Goal: Check status: Check status

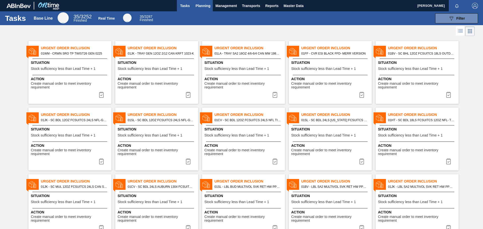
click at [200, 7] on span "Planning" at bounding box center [203, 6] width 15 height 6
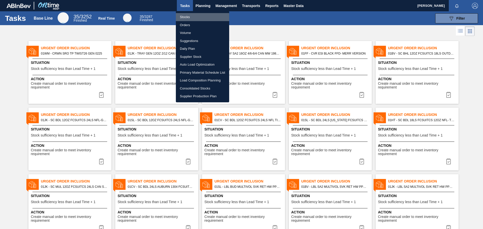
click at [197, 14] on li "Stocks" at bounding box center [202, 17] width 53 height 8
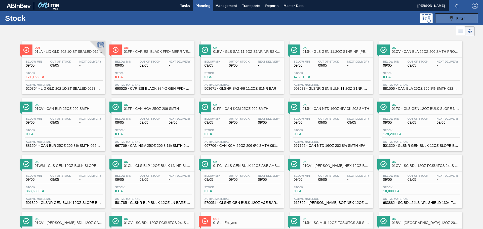
click at [446, 19] on button "089F7B8B-B2A5-4AFE-B5C0-19BA573D28AC Filter" at bounding box center [457, 18] width 43 height 10
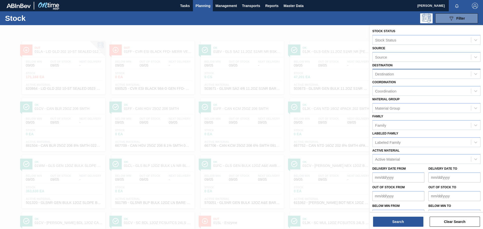
click at [405, 72] on div "Destination" at bounding box center [422, 74] width 98 height 7
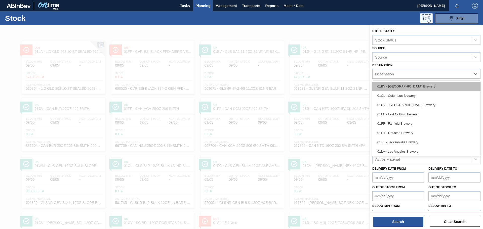
click at [399, 85] on div "01BV - [GEOGRAPHIC_DATA] Brewery" at bounding box center [427, 86] width 108 height 9
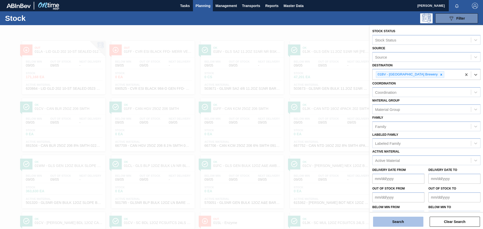
click at [400, 222] on button "Search" at bounding box center [398, 222] width 50 height 10
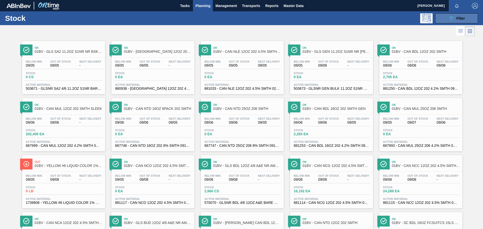
click at [440, 17] on button "089F7B8B-B2A5-4AFE-B5C0-19BA573D28AC Filter" at bounding box center [457, 18] width 43 height 10
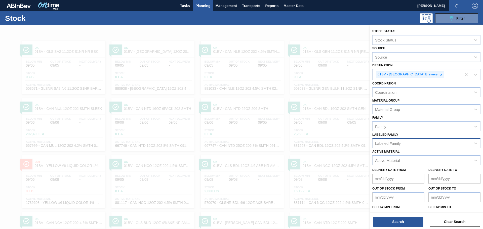
click at [404, 140] on div "Labeled Family" at bounding box center [422, 143] width 98 height 7
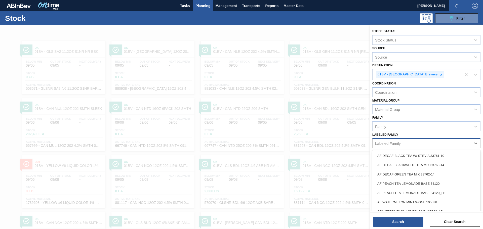
click at [405, 139] on div "Labeled Family" at bounding box center [427, 143] width 108 height 10
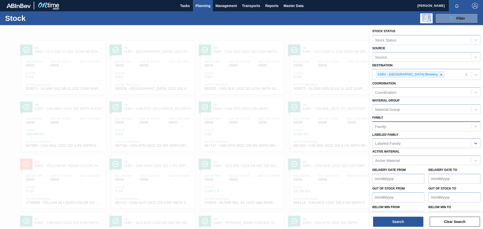
click at [405, 130] on div "Family" at bounding box center [422, 126] width 98 height 7
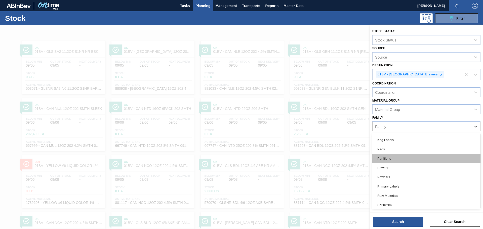
scroll to position [225, 0]
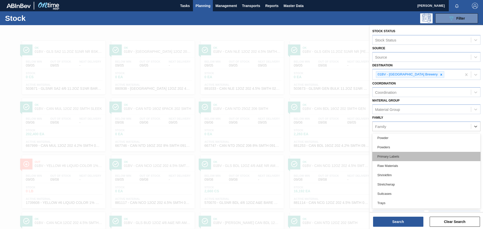
click at [395, 158] on div "Primary Labels" at bounding box center [427, 156] width 108 height 9
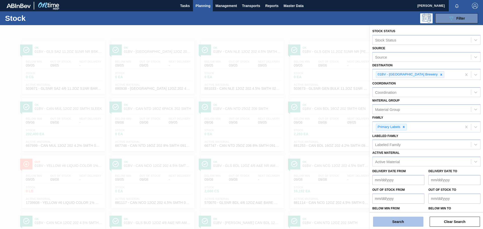
click at [399, 220] on button "Search" at bounding box center [398, 222] width 50 height 10
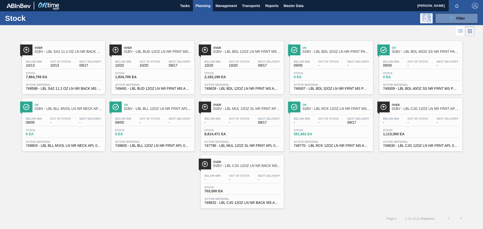
click at [67, 74] on div "Stock 7,864,759 EA" at bounding box center [64, 76] width 78 height 9
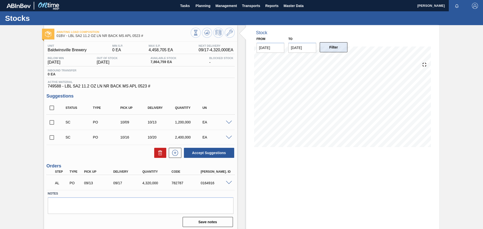
click at [333, 51] on button "Filter" at bounding box center [334, 47] width 28 height 10
click at [195, 32] on icon at bounding box center [196, 33] width 6 height 6
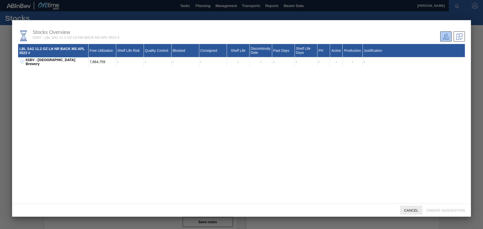
click at [409, 210] on span "Cancel" at bounding box center [411, 211] width 22 height 4
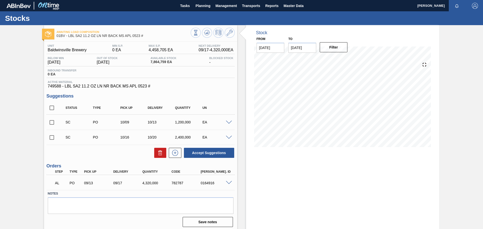
click at [282, 161] on div "Stock From [DATE] to [DATE] Filter 09/15 Stock Projection 4,454,972 SAP Plannin…" at bounding box center [342, 128] width 193 height 206
click at [334, 45] on button "Filter" at bounding box center [334, 47] width 28 height 10
click at [333, 48] on button "Filter" at bounding box center [334, 47] width 28 height 10
click at [307, 47] on input "[DATE]" at bounding box center [303, 48] width 28 height 10
click at [343, 60] on button "Next Month" at bounding box center [345, 60] width 4 height 4
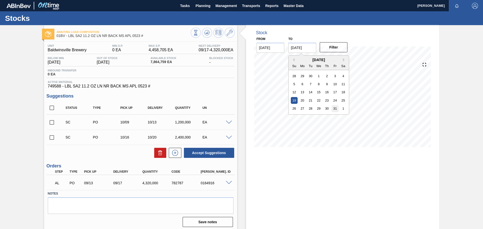
click at [336, 107] on div "31" at bounding box center [335, 108] width 7 height 7
type input "[DATE]"
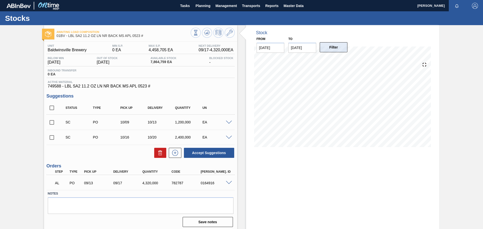
click at [340, 51] on button "Filter" at bounding box center [334, 47] width 28 height 10
click at [52, 138] on input "checkbox" at bounding box center [52, 137] width 11 height 11
checkbox input "true"
click at [52, 124] on input "checkbox" at bounding box center [52, 122] width 11 height 11
click at [228, 123] on span at bounding box center [229, 123] width 6 height 4
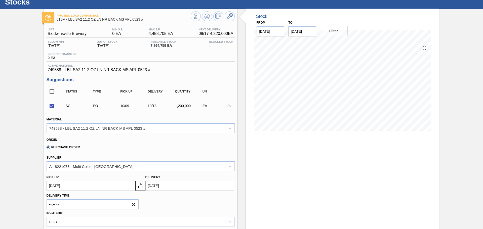
scroll to position [25, 0]
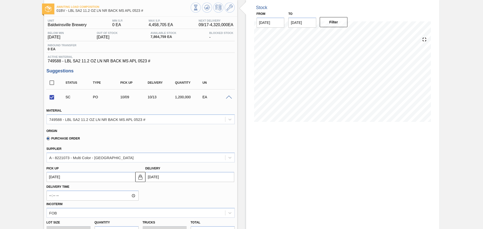
click at [160, 177] on input "[DATE]" at bounding box center [190, 177] width 89 height 10
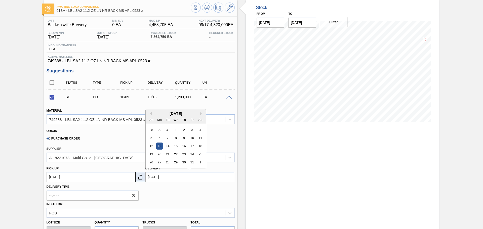
click at [141, 178] on img at bounding box center [140, 177] width 6 height 6
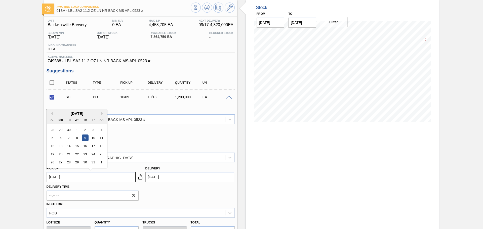
click at [121, 176] on up103186910 "[DATE]" at bounding box center [91, 177] width 89 height 10
click at [86, 146] on div "16" at bounding box center [85, 146] width 7 height 7
checkbox input "false"
type up103186910 "[DATE]"
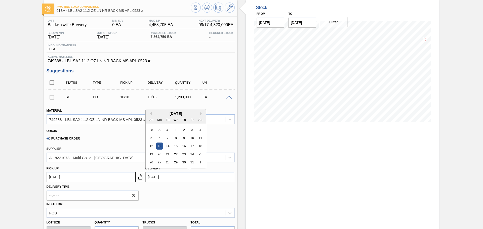
click at [154, 176] on input "[DATE]" at bounding box center [190, 177] width 89 height 10
click at [158, 157] on div "20" at bounding box center [159, 154] width 7 height 7
type input "[DATE]"
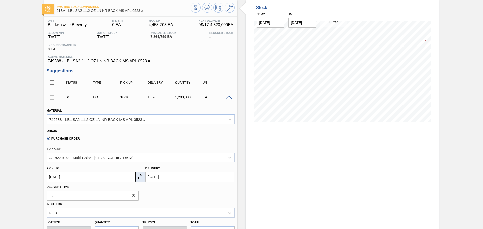
click at [140, 179] on img at bounding box center [140, 177] width 6 height 6
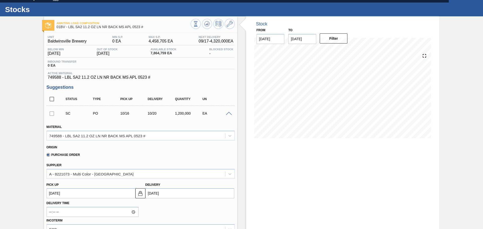
scroll to position [0, 0]
